Goal: Find specific page/section: Find specific page/section

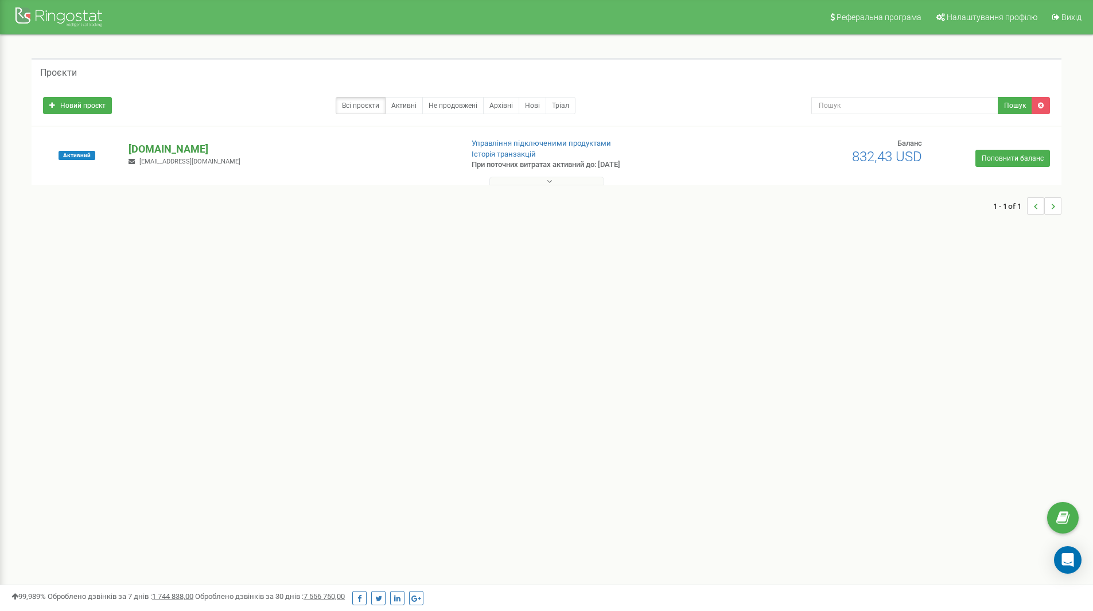
click at [148, 149] on p "[DOMAIN_NAME]" at bounding box center [290, 149] width 324 height 15
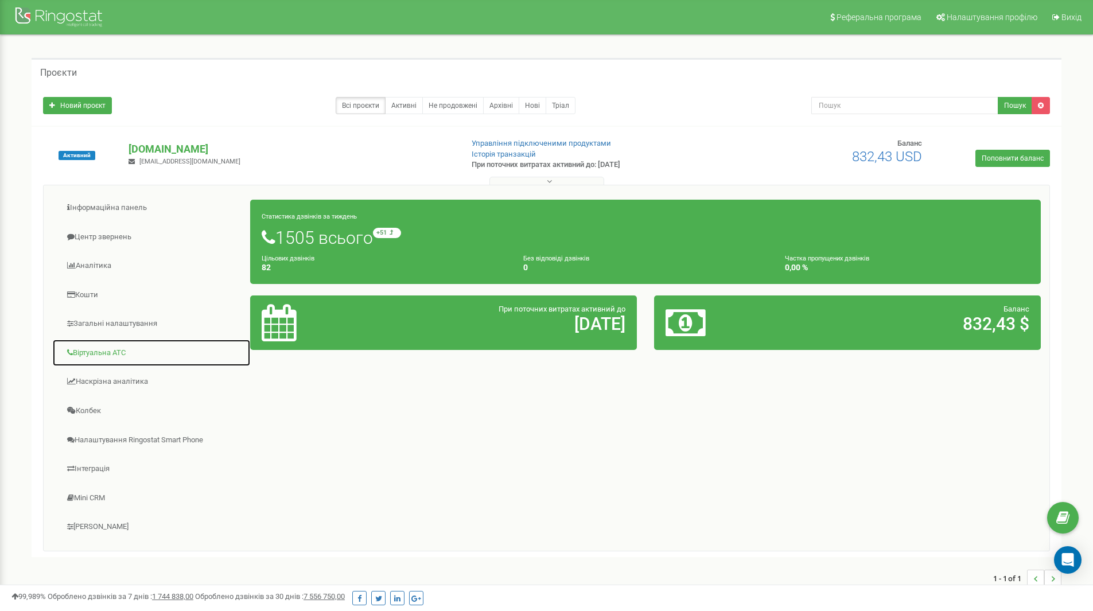
click at [97, 349] on link "Віртуальна АТС" at bounding box center [151, 353] width 198 height 28
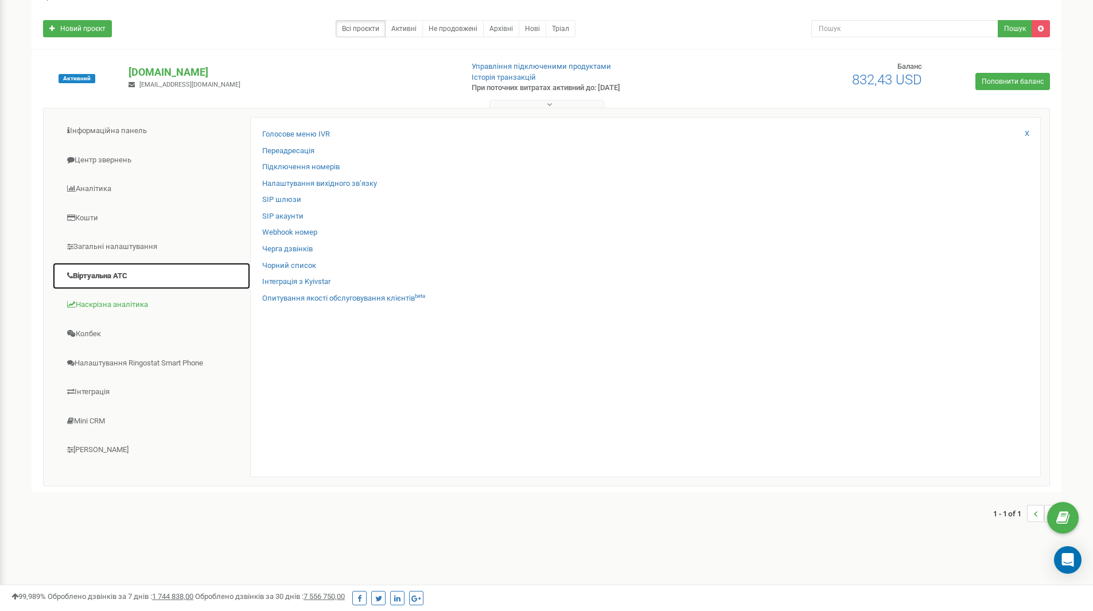
scroll to position [77, 0]
click at [321, 164] on link "Підключення номерів" at bounding box center [300, 166] width 77 height 11
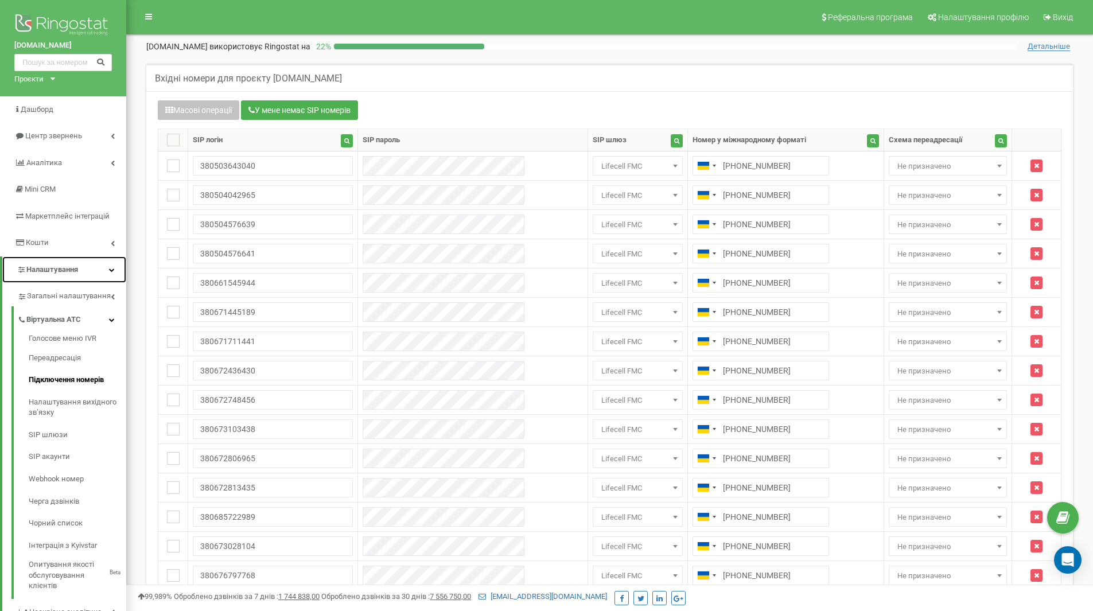
click at [110, 268] on icon at bounding box center [112, 270] width 6 height 6
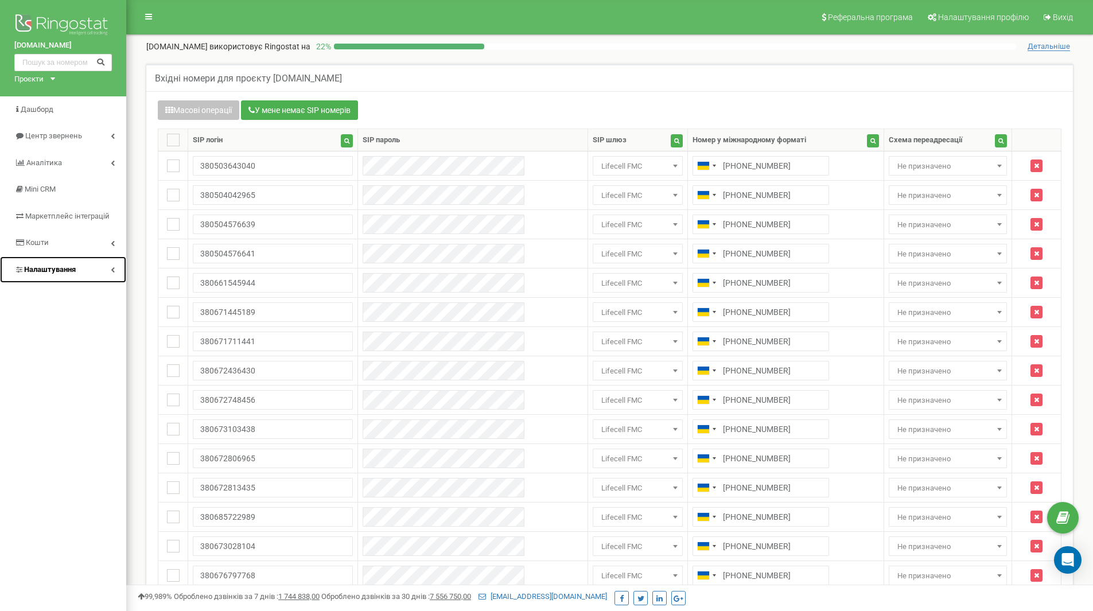
click at [111, 268] on icon at bounding box center [113, 270] width 4 height 6
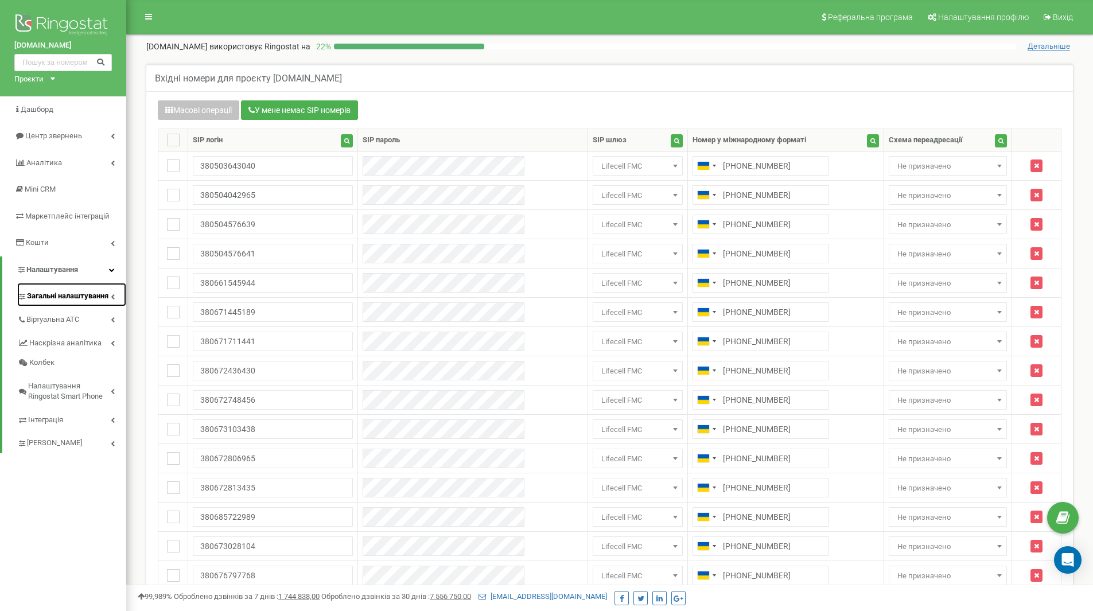
click at [112, 294] on icon at bounding box center [113, 297] width 4 height 6
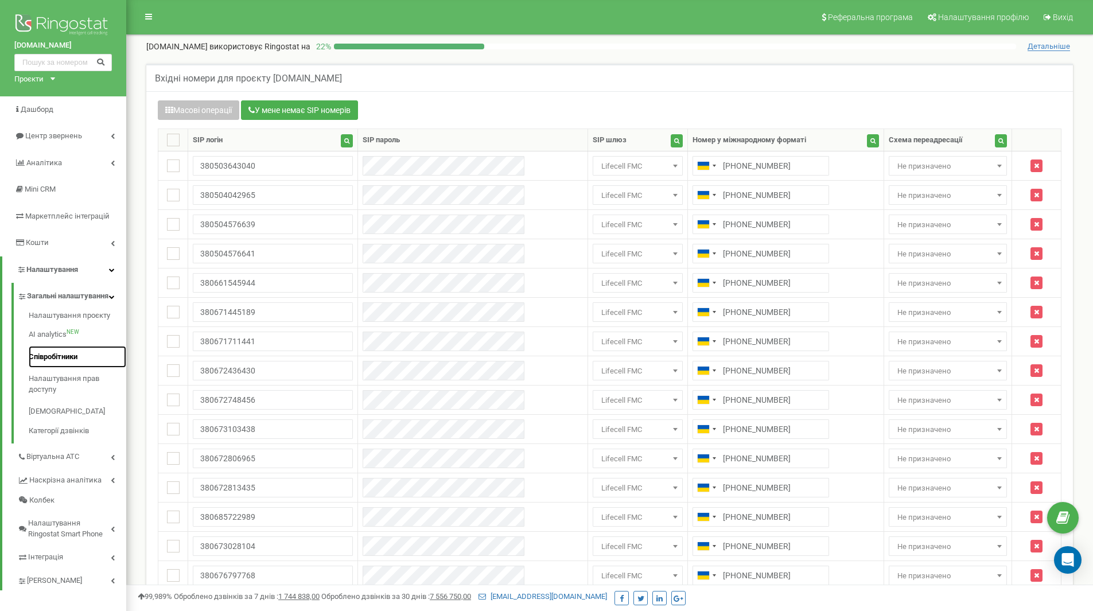
click at [63, 366] on link "Співробітники" at bounding box center [77, 357] width 97 height 22
